Goal: Information Seeking & Learning: Learn about a topic

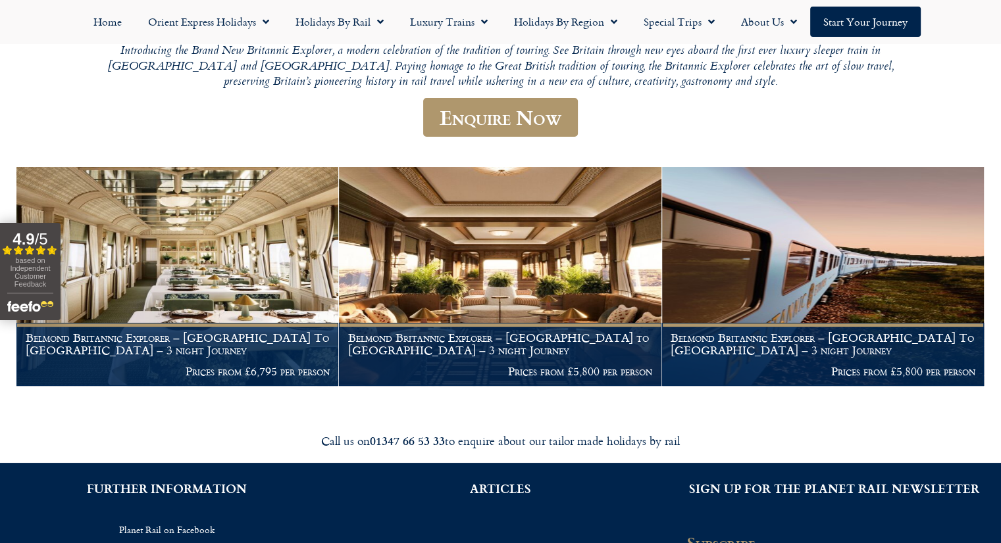
scroll to position [189, 0]
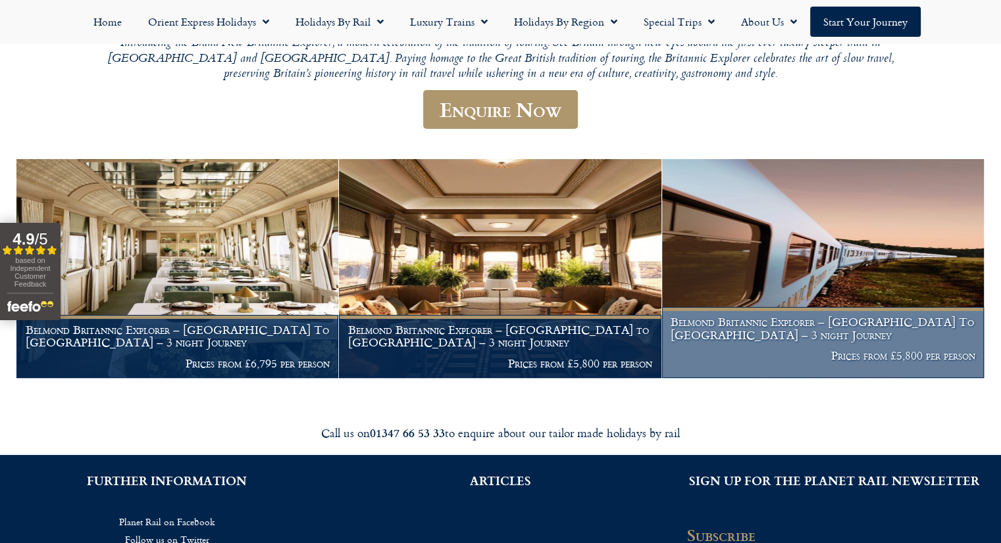
click at [913, 330] on h1 "Belmond Britannic Explorer – London To Wales – 3 night Journey" at bounding box center [822, 329] width 304 height 26
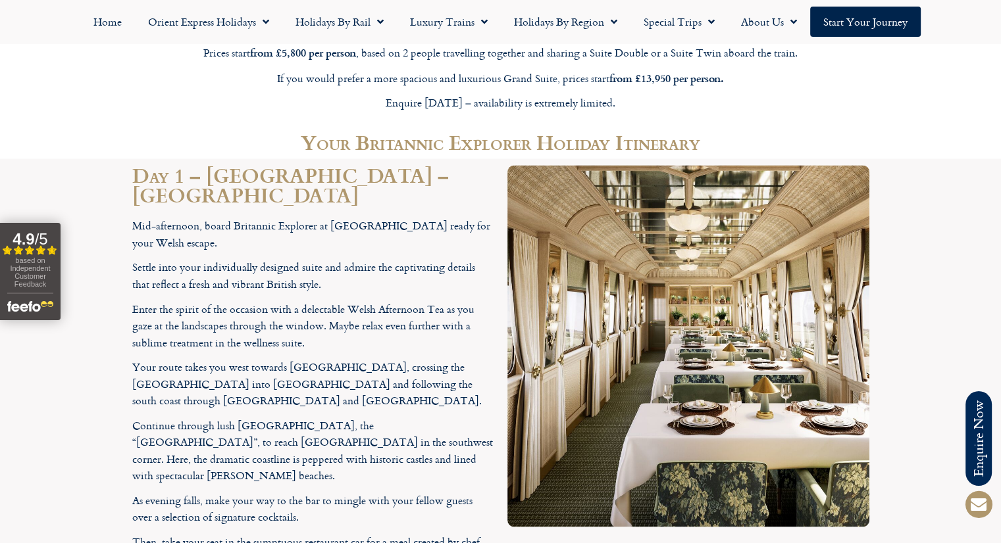
scroll to position [2165, 0]
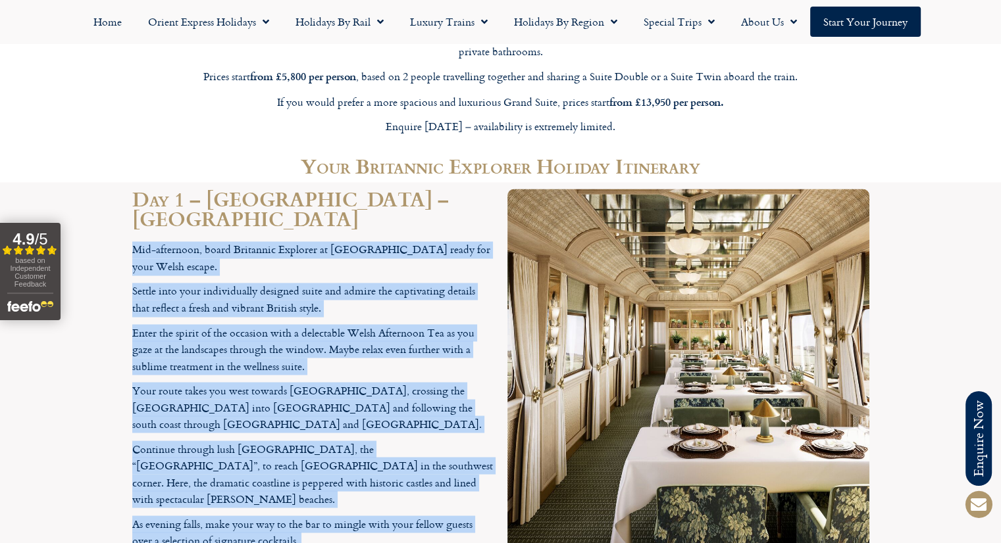
drag, startPoint x: 459, startPoint y: 501, endPoint x: 116, endPoint y: 124, distance: 509.5
click at [116, 182] on section "Day 1 – [GEOGRAPHIC_DATA] – [GEOGRAPHIC_DATA] Mid-afternoon, board Britannic Ex…" at bounding box center [500, 448] width 1001 height 532
copy div "Lor-ipsumdolo, sitam Consectet Adipisci el Seddoe Temporin Utlabor etdol mag al…"
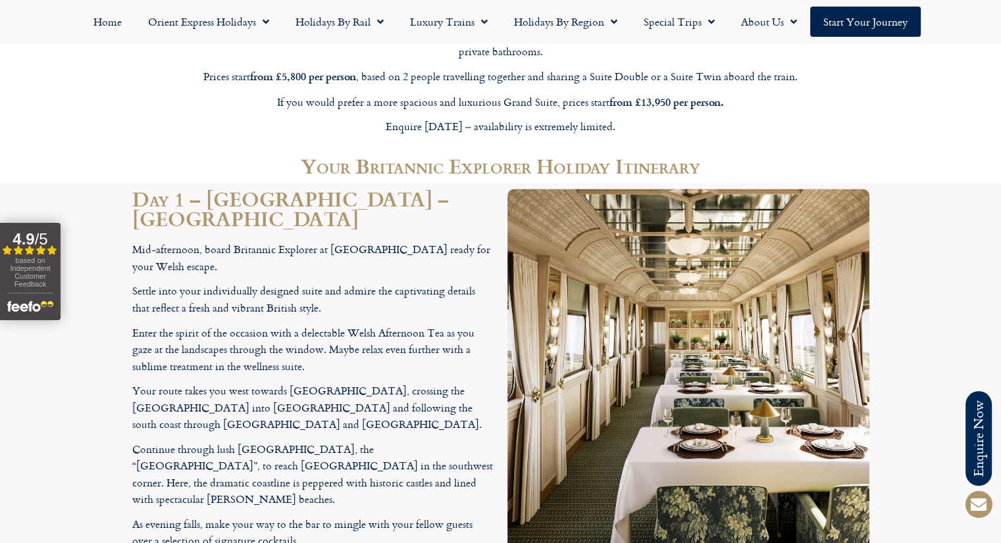
click at [371, 189] on h2 "Day 1 – [GEOGRAPHIC_DATA] – [GEOGRAPHIC_DATA]" at bounding box center [313, 208] width 362 height 39
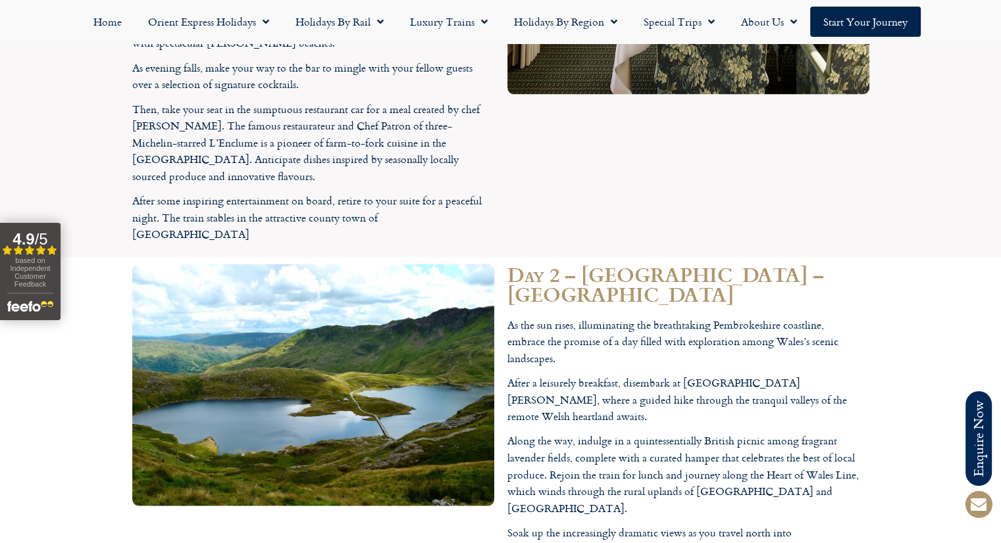
scroll to position [2603, 0]
